Goal: Download file/media

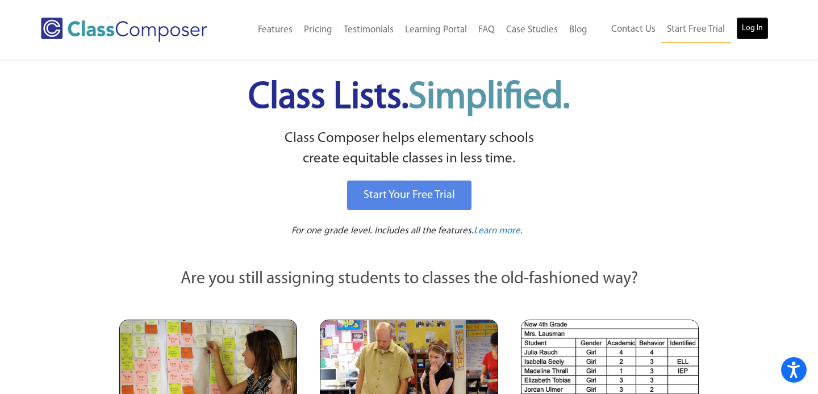
click at [751, 34] on link "Log In" at bounding box center [752, 28] width 32 height 23
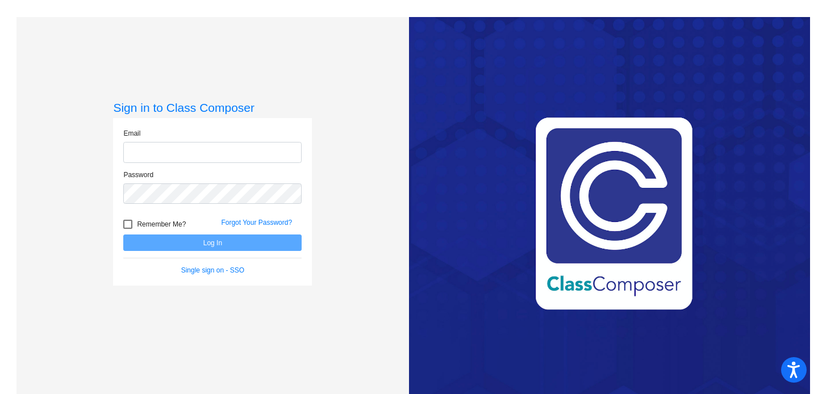
type input "[EMAIL_ADDRESS][PERSON_NAME][DOMAIN_NAME]"
click at [198, 247] on button "Log In" at bounding box center [212, 243] width 178 height 16
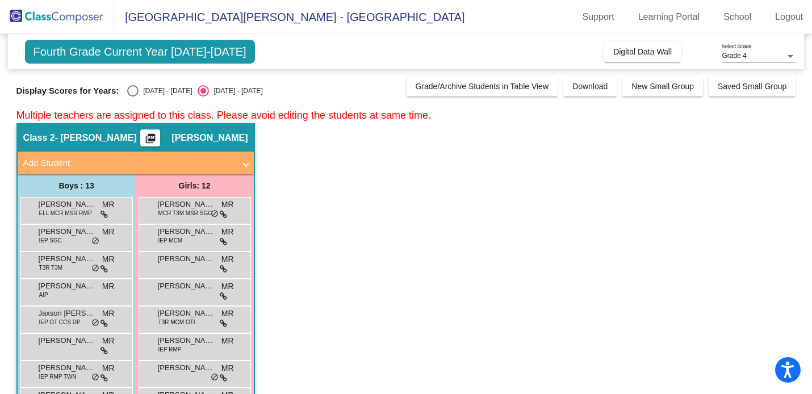
click at [130, 92] on div "Select an option" at bounding box center [132, 90] width 11 height 11
click at [132, 97] on input "[DATE] - [DATE]" at bounding box center [132, 97] width 1 height 1
radio input "true"
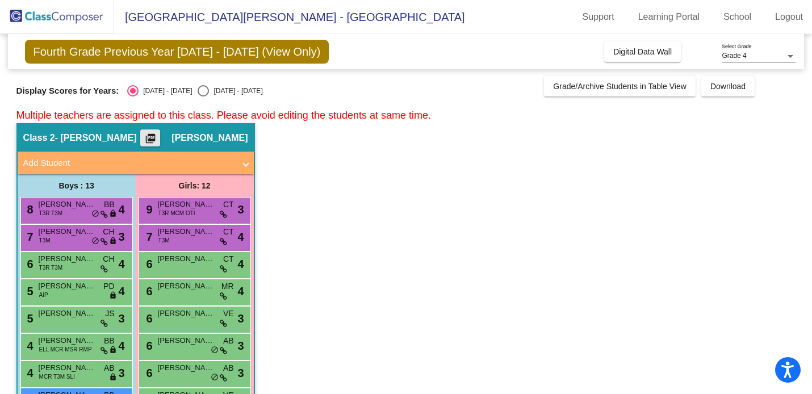
click at [157, 139] on mat-icon "picture_as_pdf" at bounding box center [151, 141] width 14 height 16
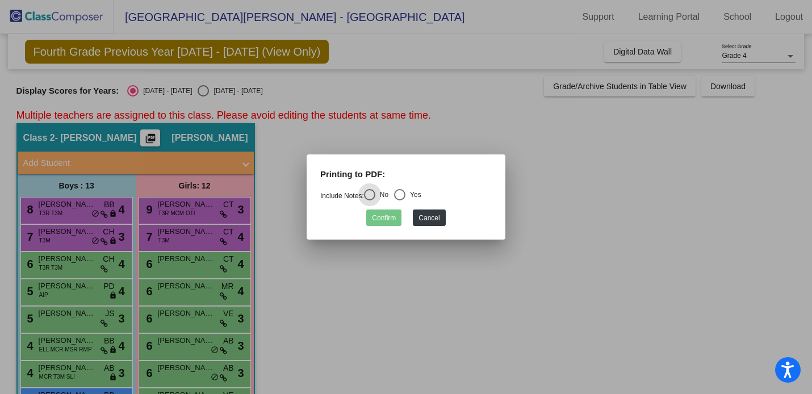
click at [402, 194] on div "Select an option" at bounding box center [399, 194] width 11 height 11
click at [400, 201] on input "Yes" at bounding box center [399, 201] width 1 height 1
radio input "true"
click at [385, 218] on button "Confirm" at bounding box center [383, 218] width 35 height 16
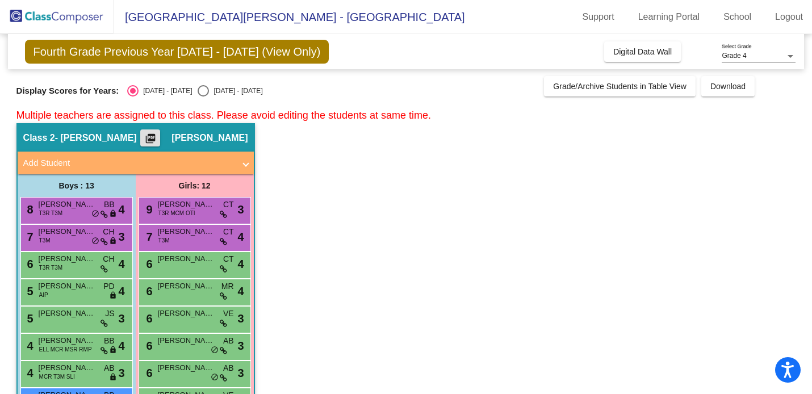
click at [157, 136] on mat-icon "picture_as_pdf" at bounding box center [151, 141] width 14 height 16
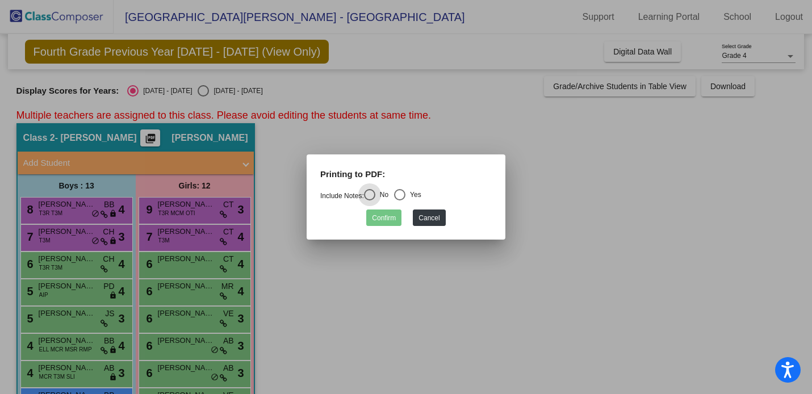
click at [406, 194] on div "Select an option" at bounding box center [399, 194] width 11 height 11
click at [400, 201] on input "Yes" at bounding box center [399, 201] width 1 height 1
radio input "true"
click at [381, 224] on button "Confirm" at bounding box center [383, 218] width 35 height 16
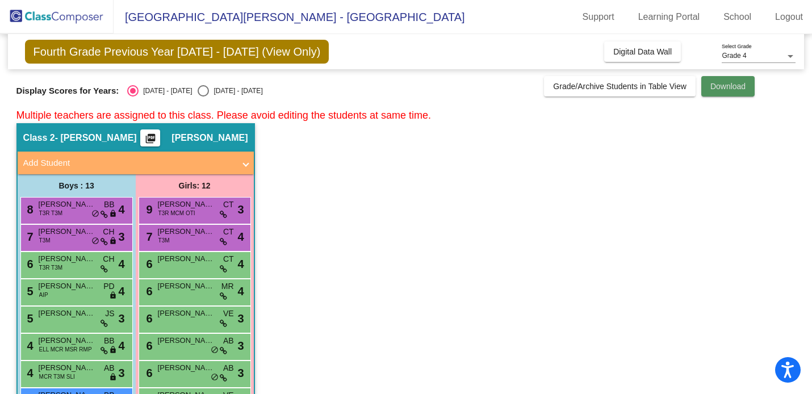
click at [721, 91] on button "Download" at bounding box center [728, 86] width 53 height 20
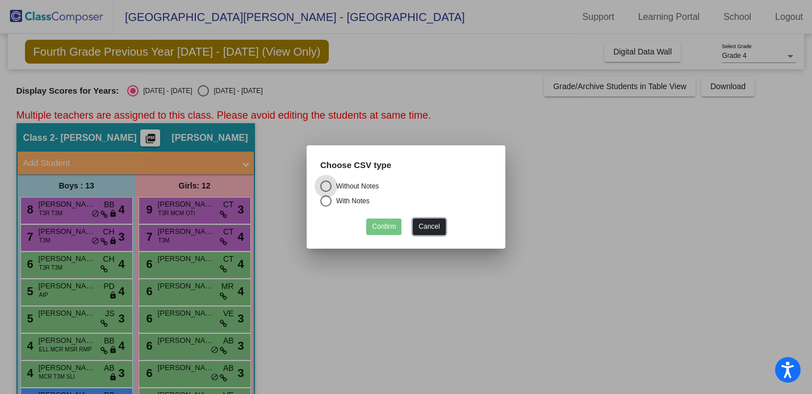
click at [429, 228] on button "Cancel" at bounding box center [429, 227] width 32 height 16
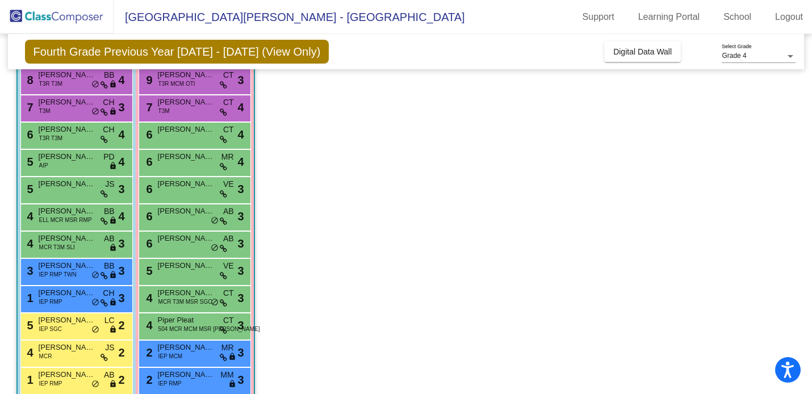
scroll to position [128, 0]
